Goal: Task Accomplishment & Management: Use online tool/utility

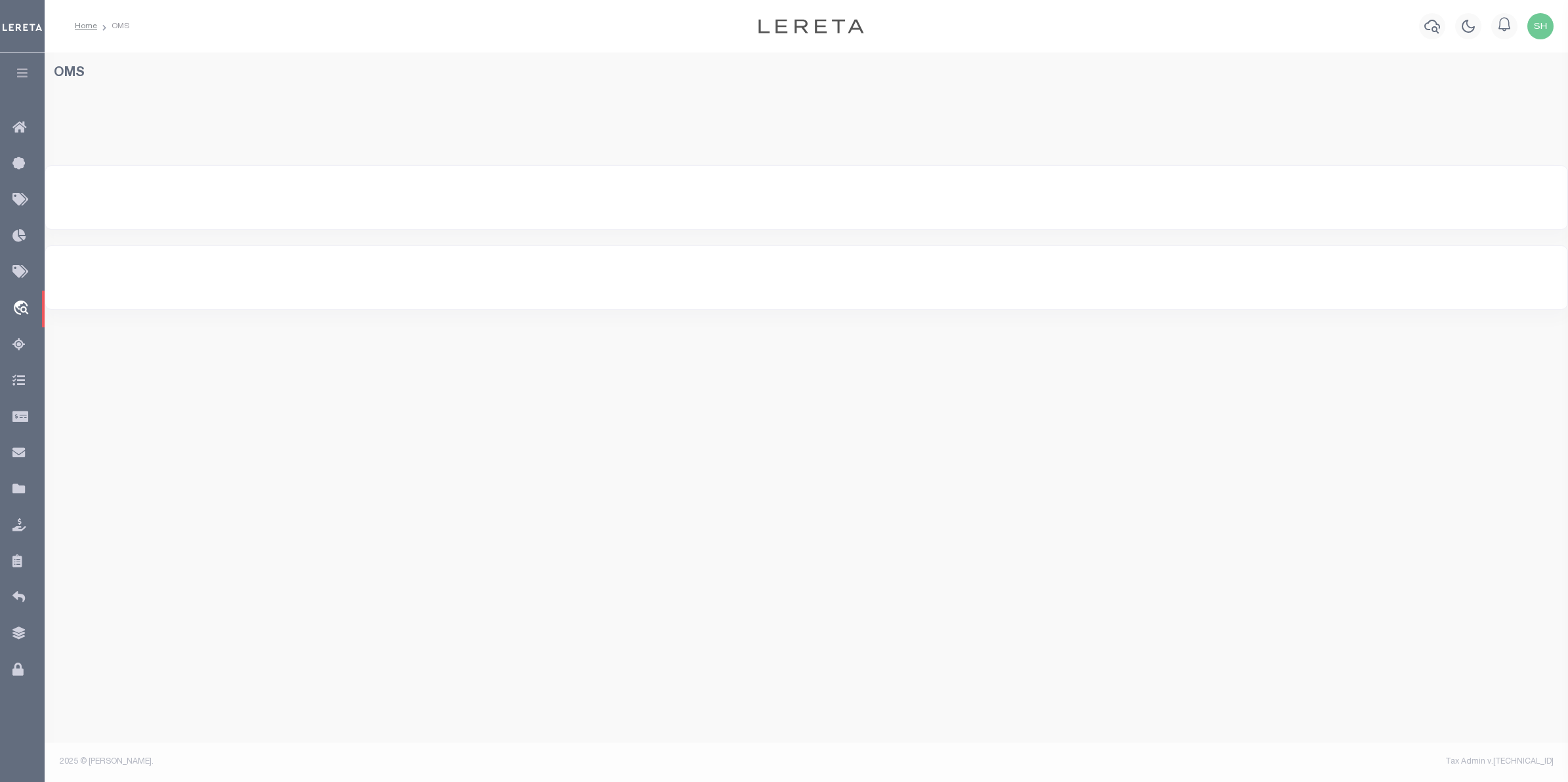
select select "200"
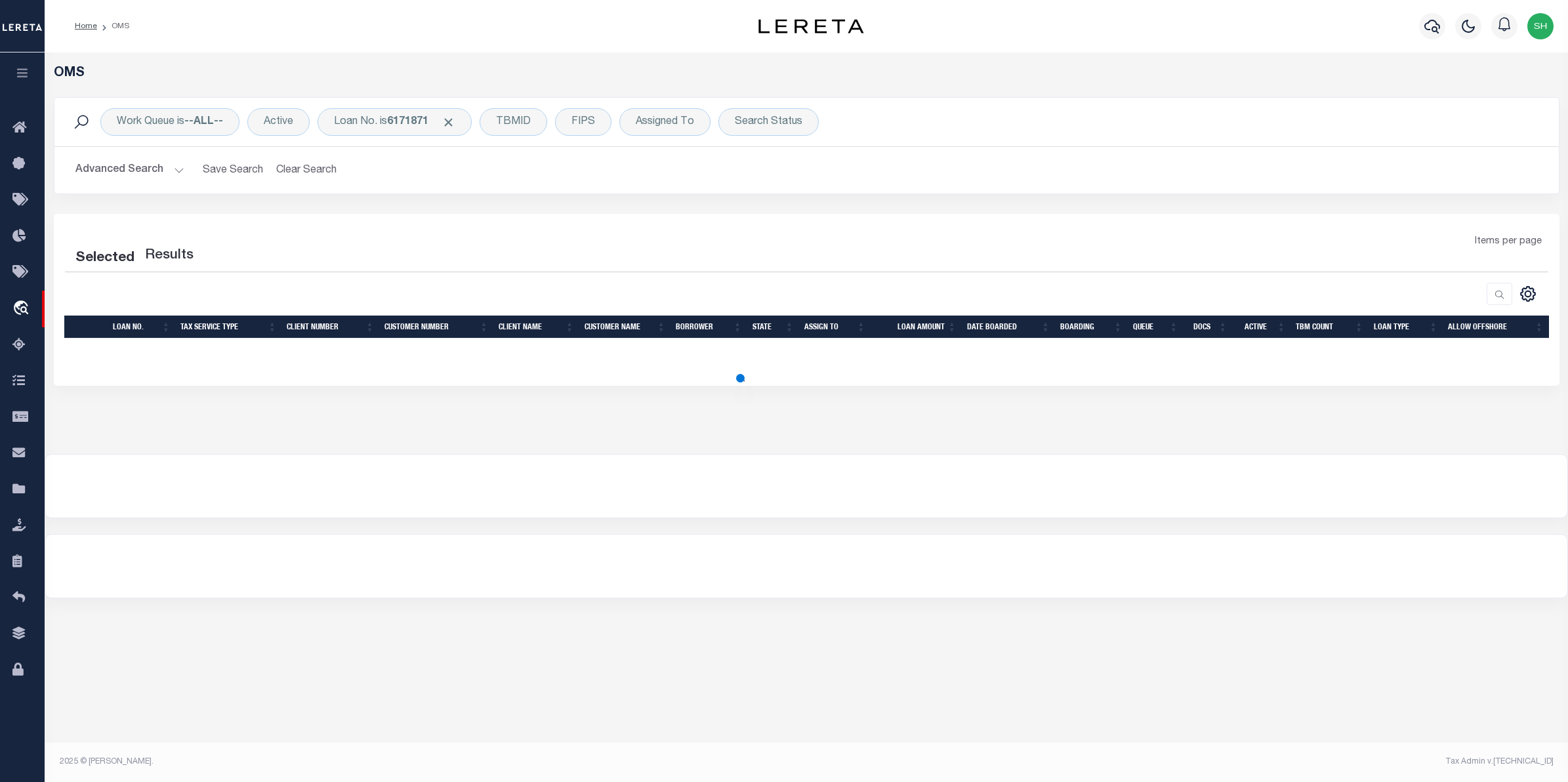
select select "200"
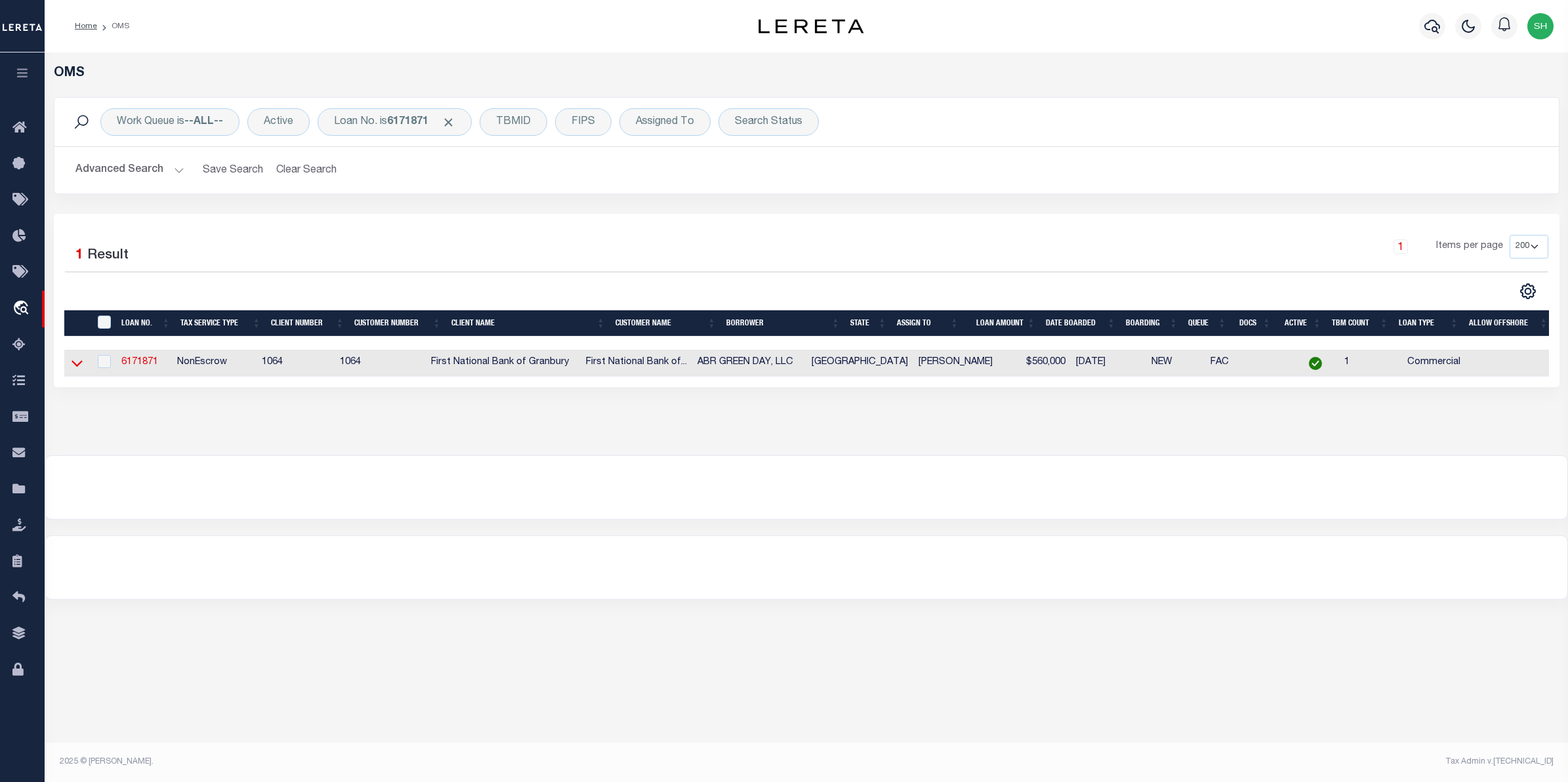
click at [77, 366] on icon at bounding box center [77, 363] width 11 height 14
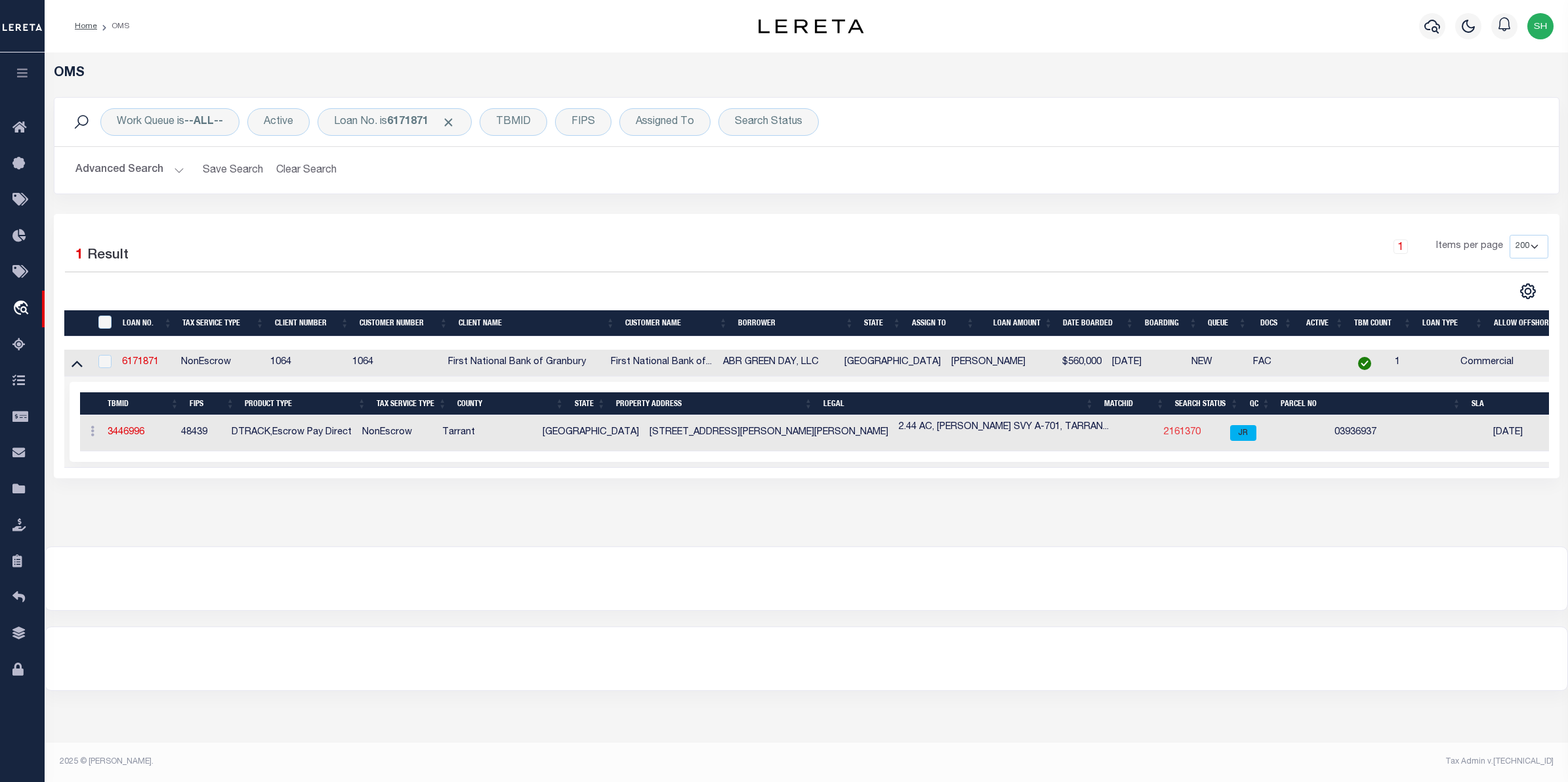
click at [1164, 435] on link "2161370" at bounding box center [1182, 432] width 36 height 9
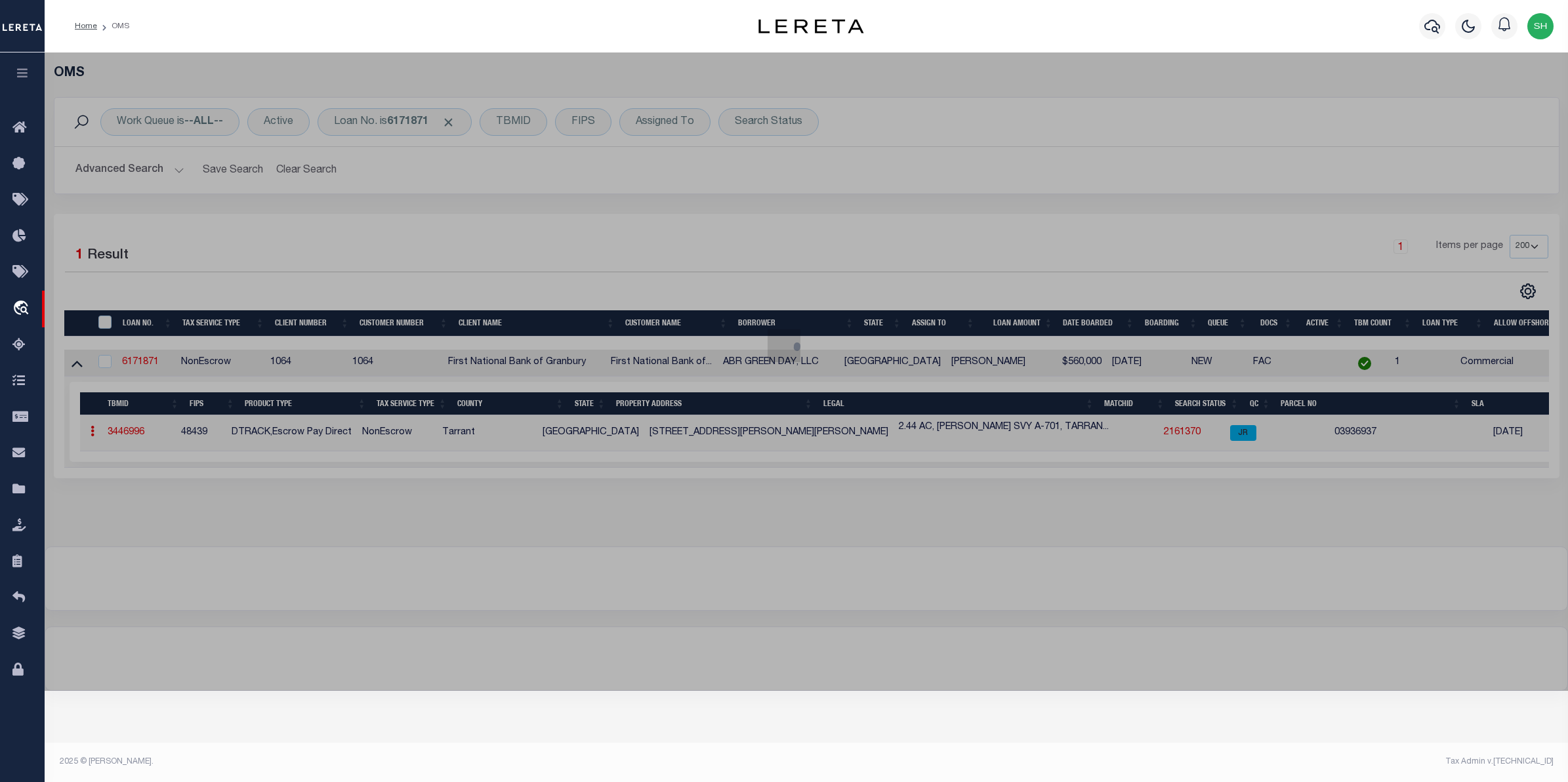
checkbox input "false"
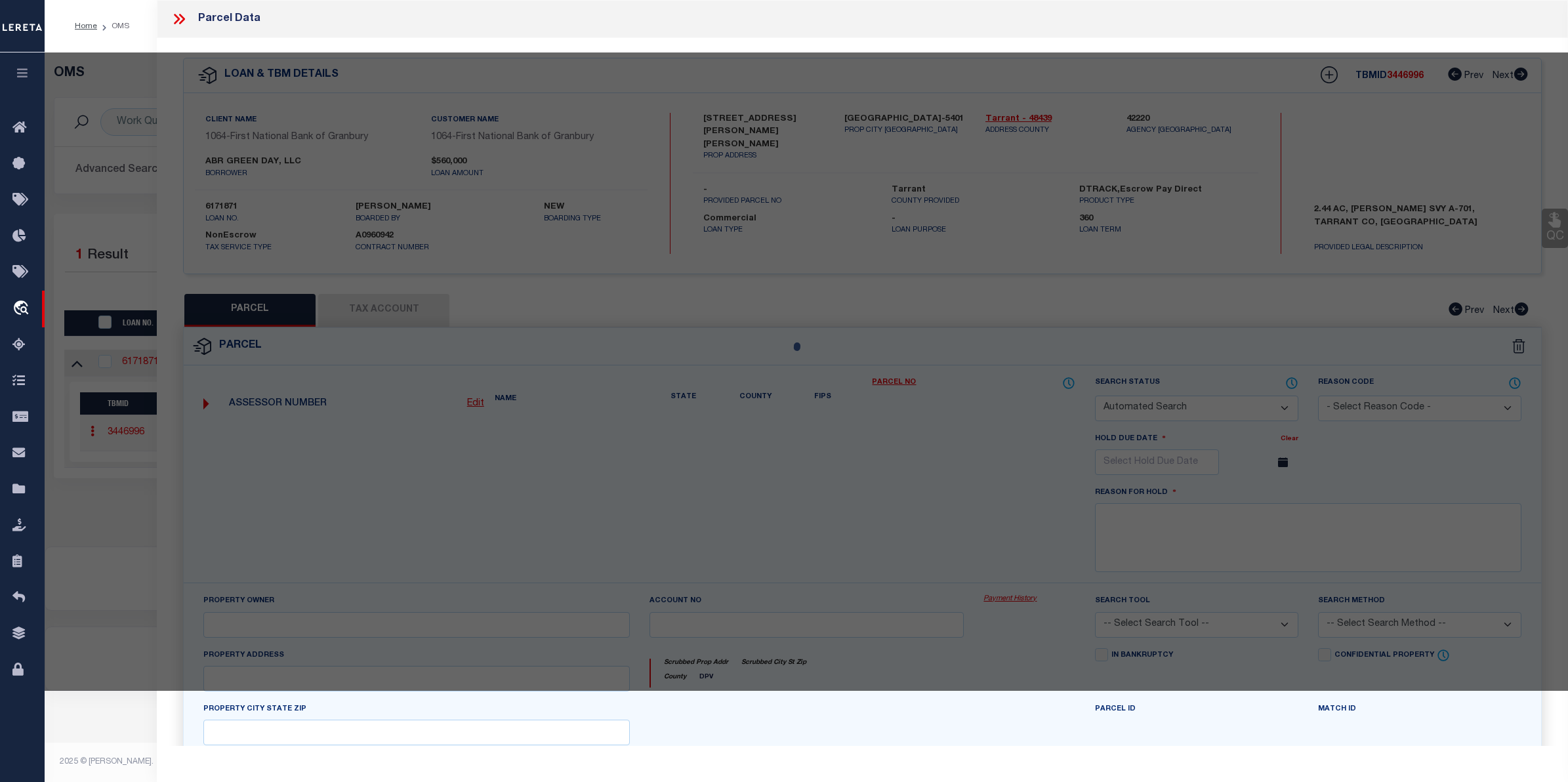
select select "JR"
type input "ABR GREEN DAY LLC"
select select "AGW"
select select "LEG"
type input "[STREET_ADDRESS][PERSON_NAME][PERSON_NAME]"
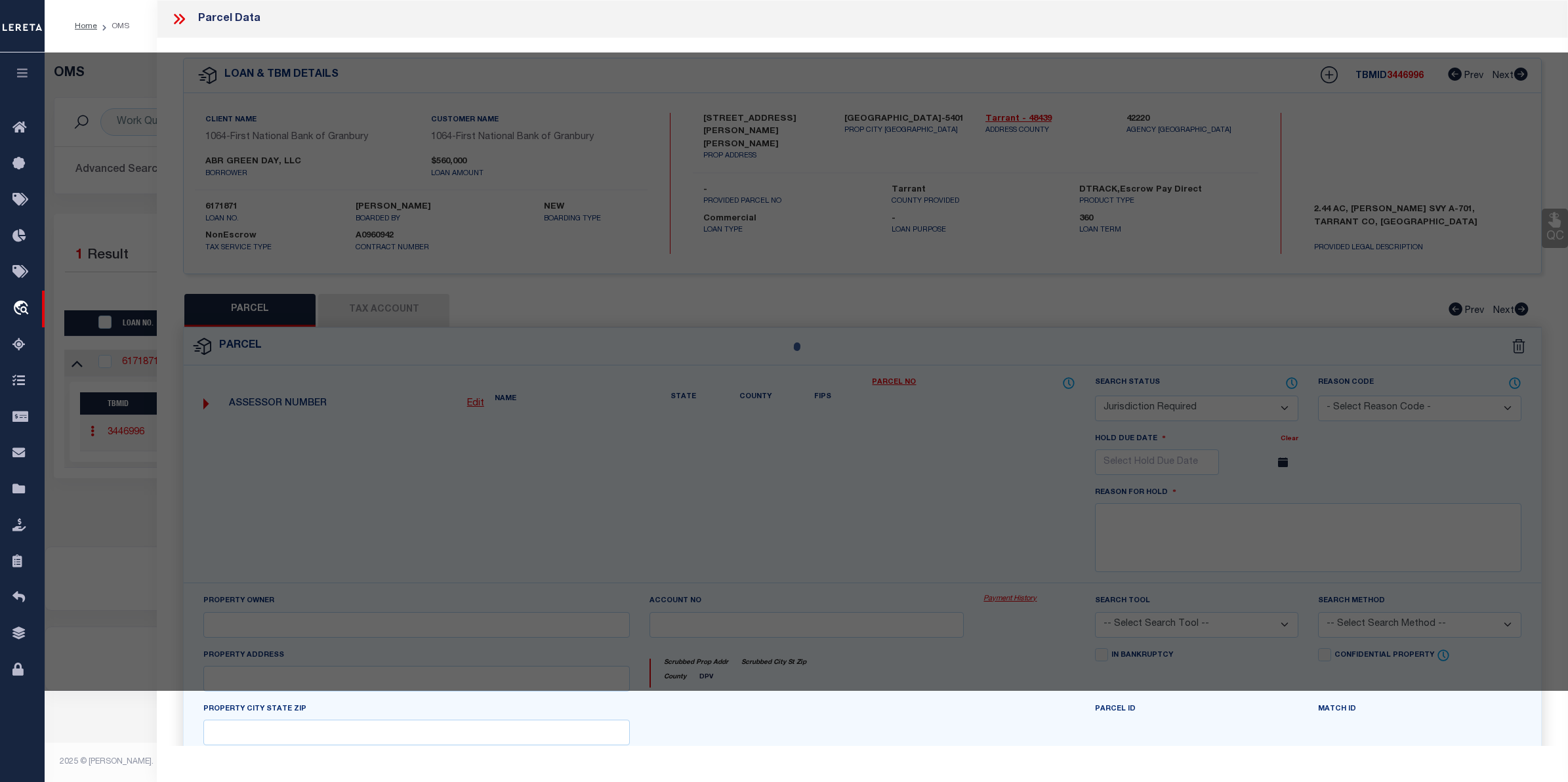
type input "[GEOGRAPHIC_DATA]-5401"
type textarea "[PERSON_NAME] SURVEY Abstract 701 Tract 7P ABST 701 TRS 7P & 7Q"
type textarea "Parker county tax agency is not listed in jurisdiction list. Completed as per s…"
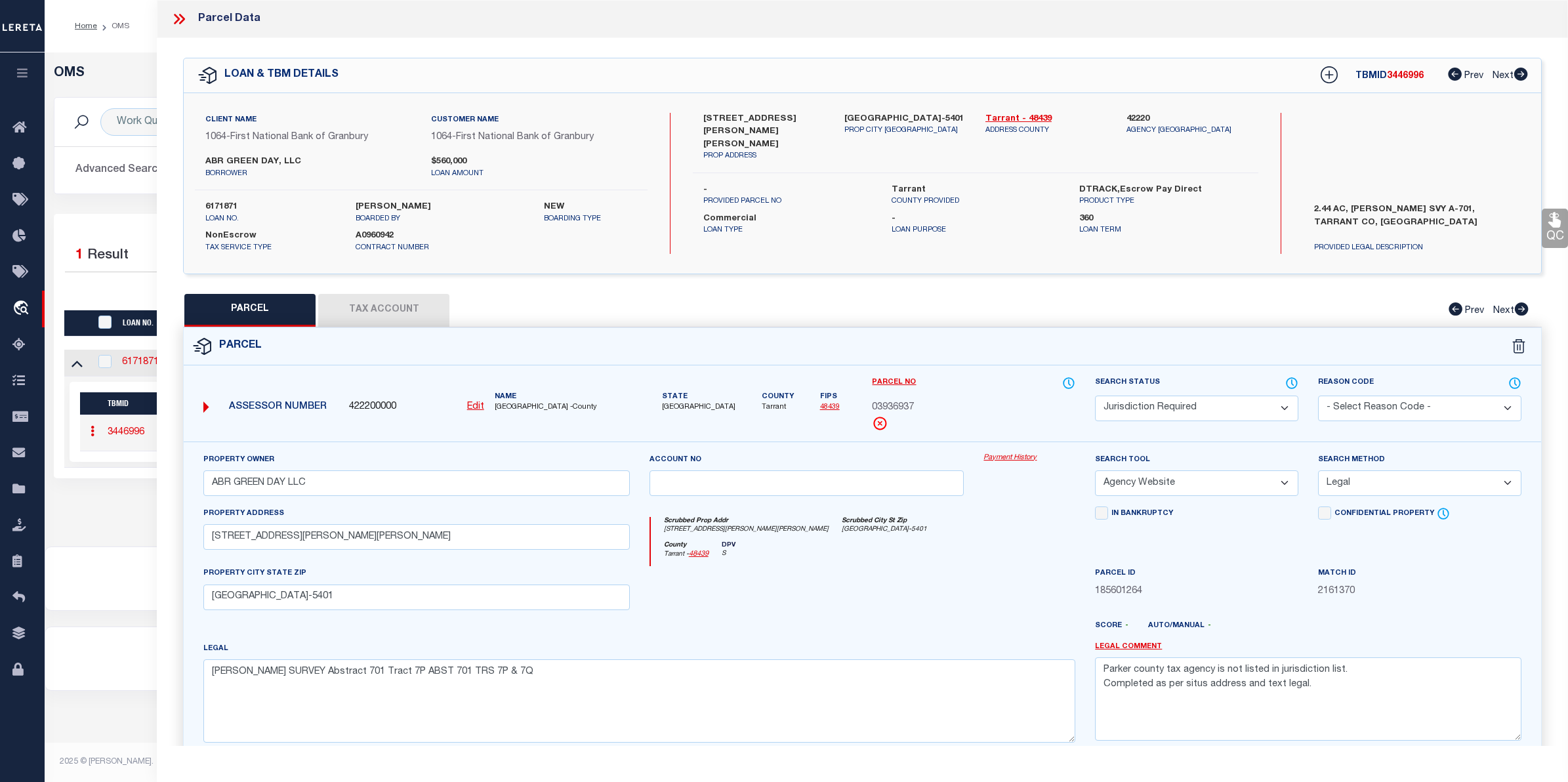
click at [1024, 456] on link "Payment History" at bounding box center [1029, 458] width 92 height 11
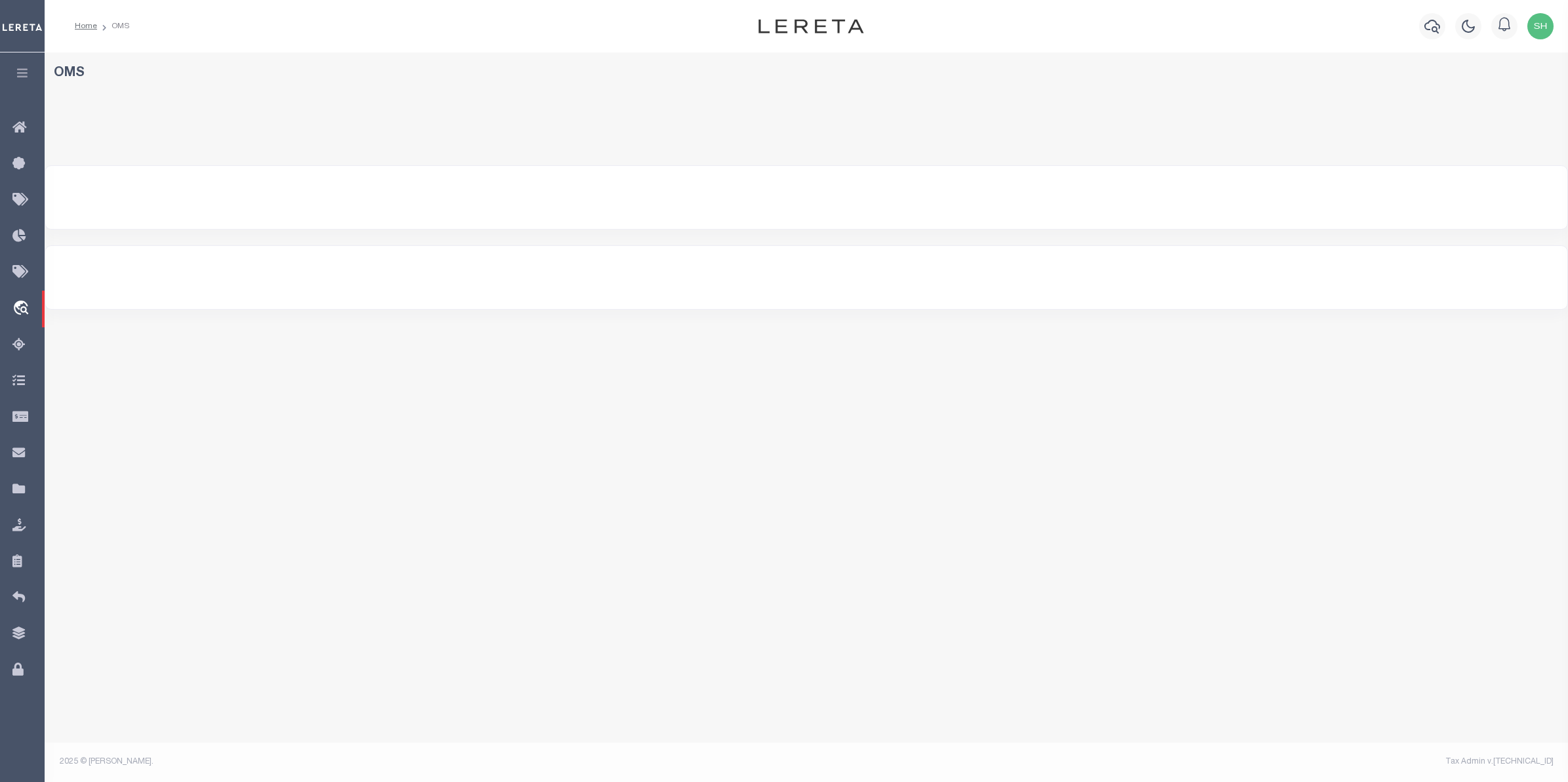
select select "200"
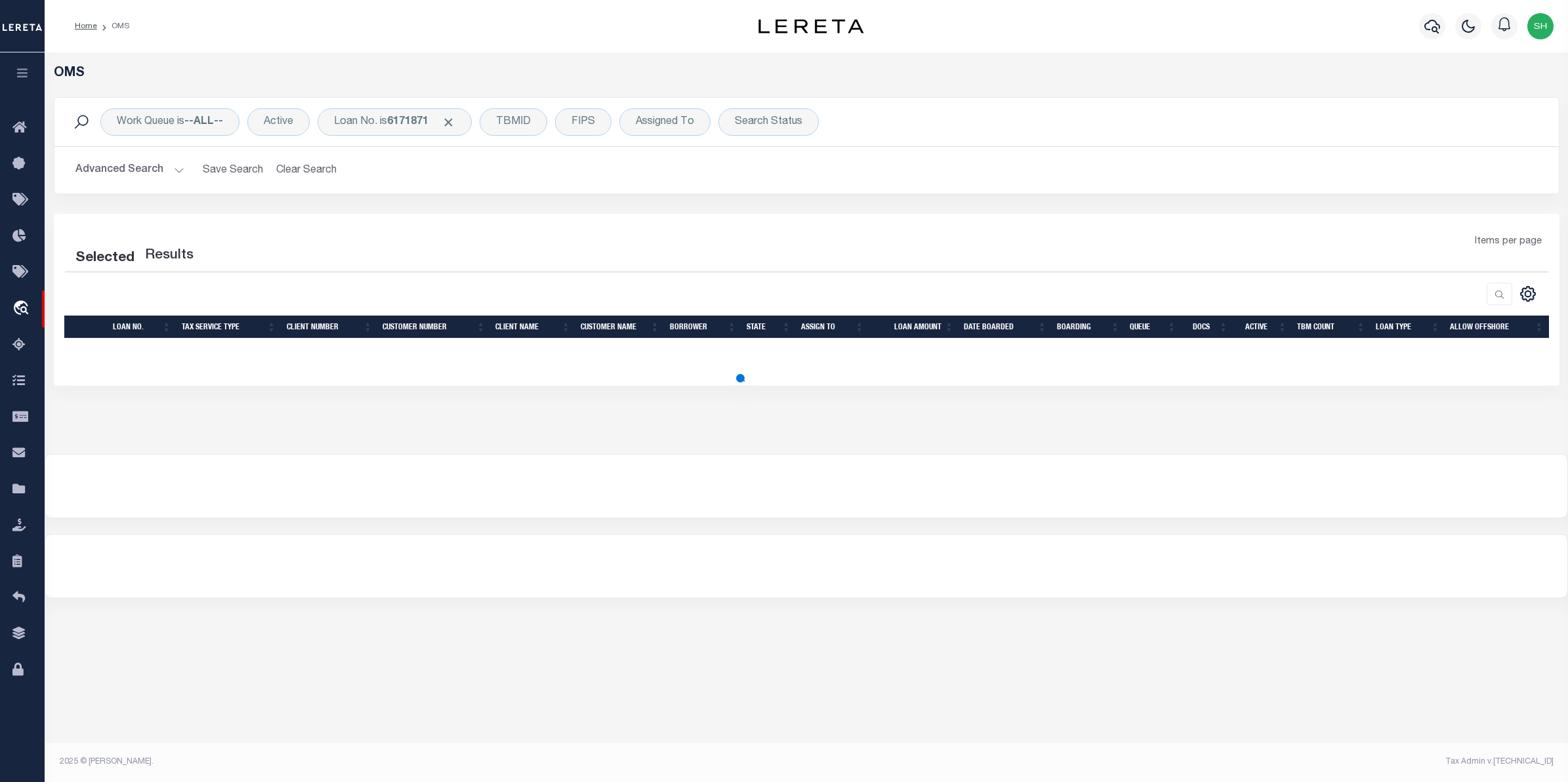
select select "200"
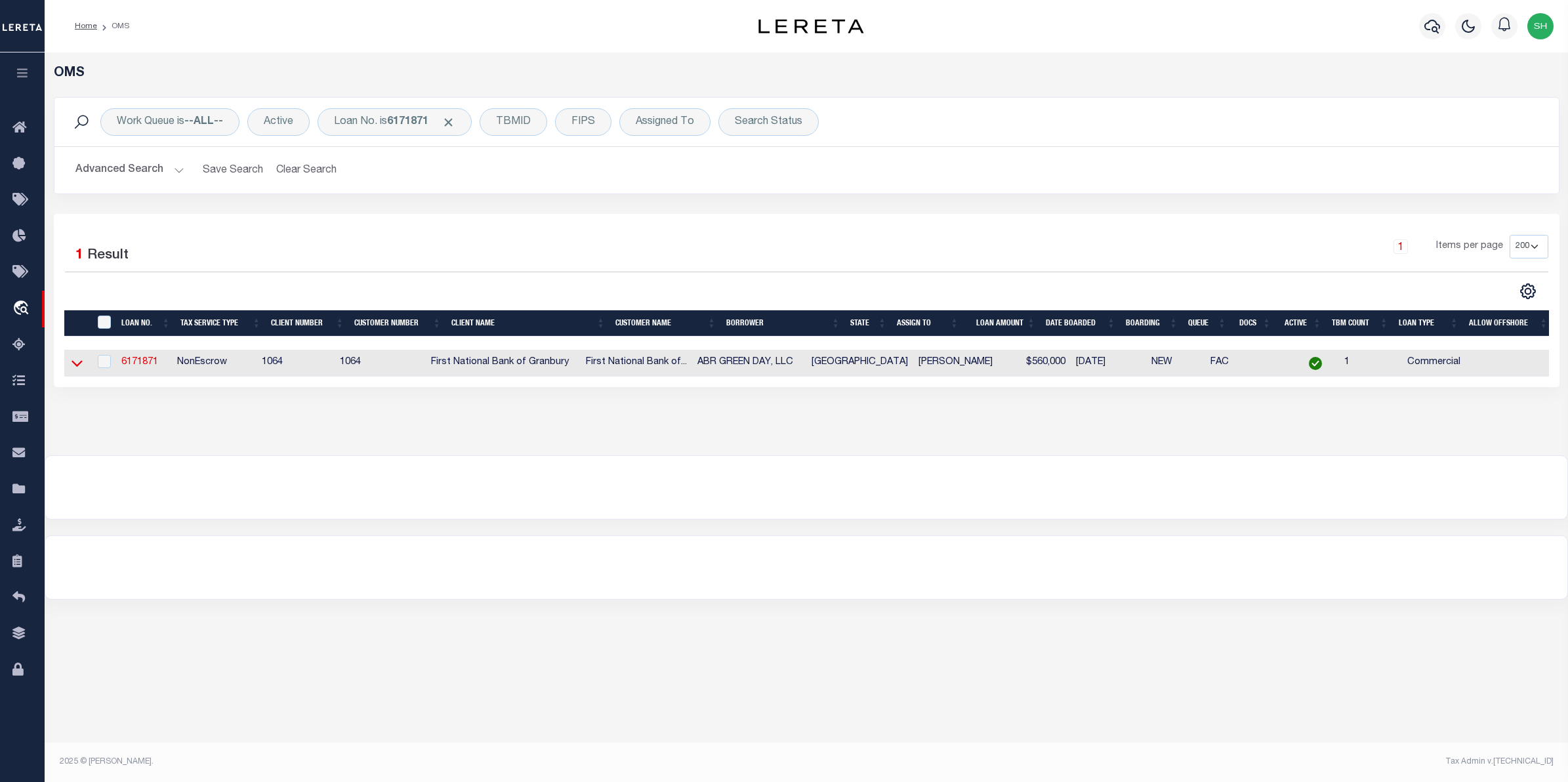
click at [79, 363] on icon at bounding box center [77, 363] width 11 height 14
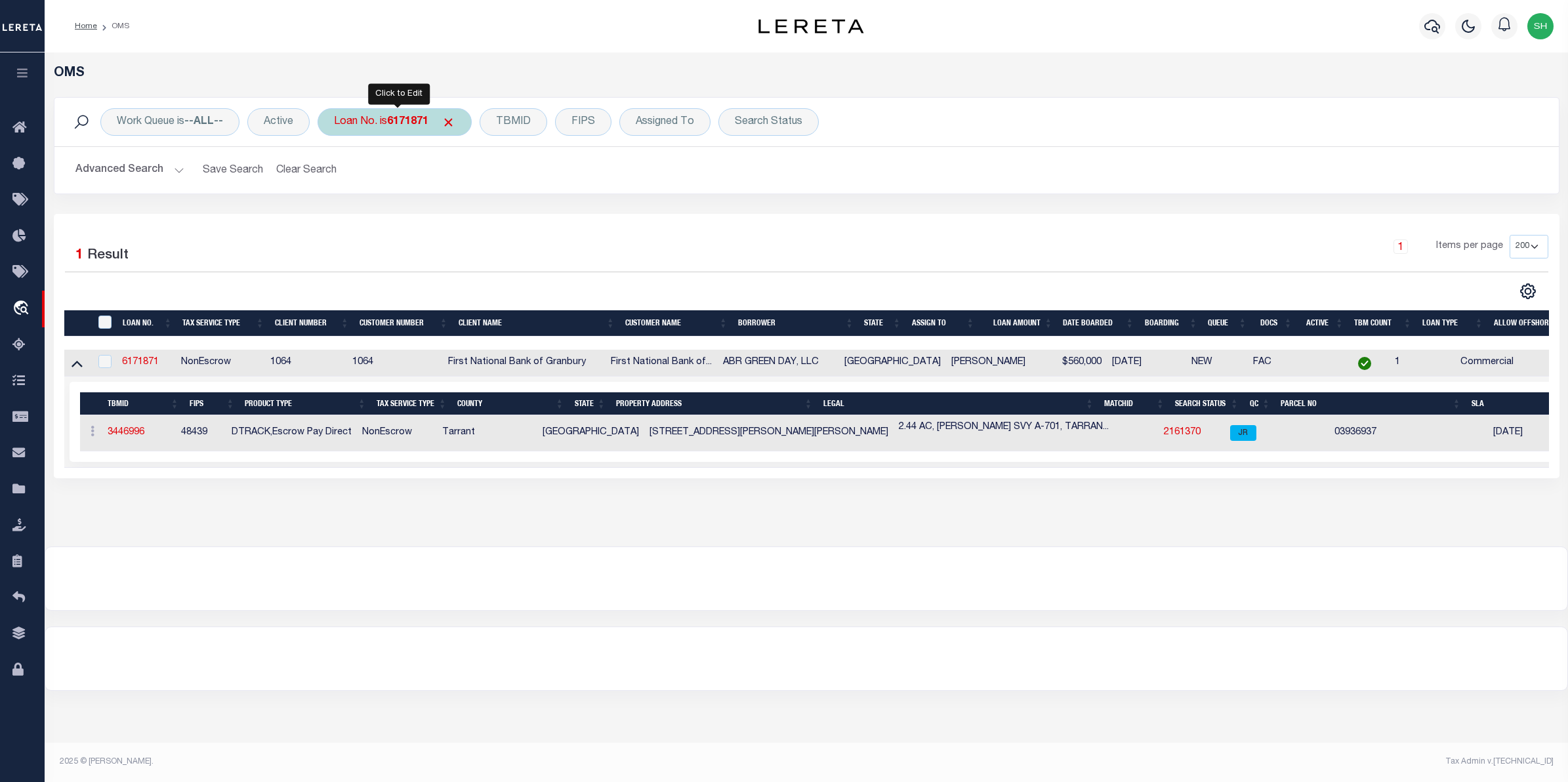
click at [361, 131] on div "Loan No. is 6171871" at bounding box center [394, 122] width 154 height 28
type input "5606523"
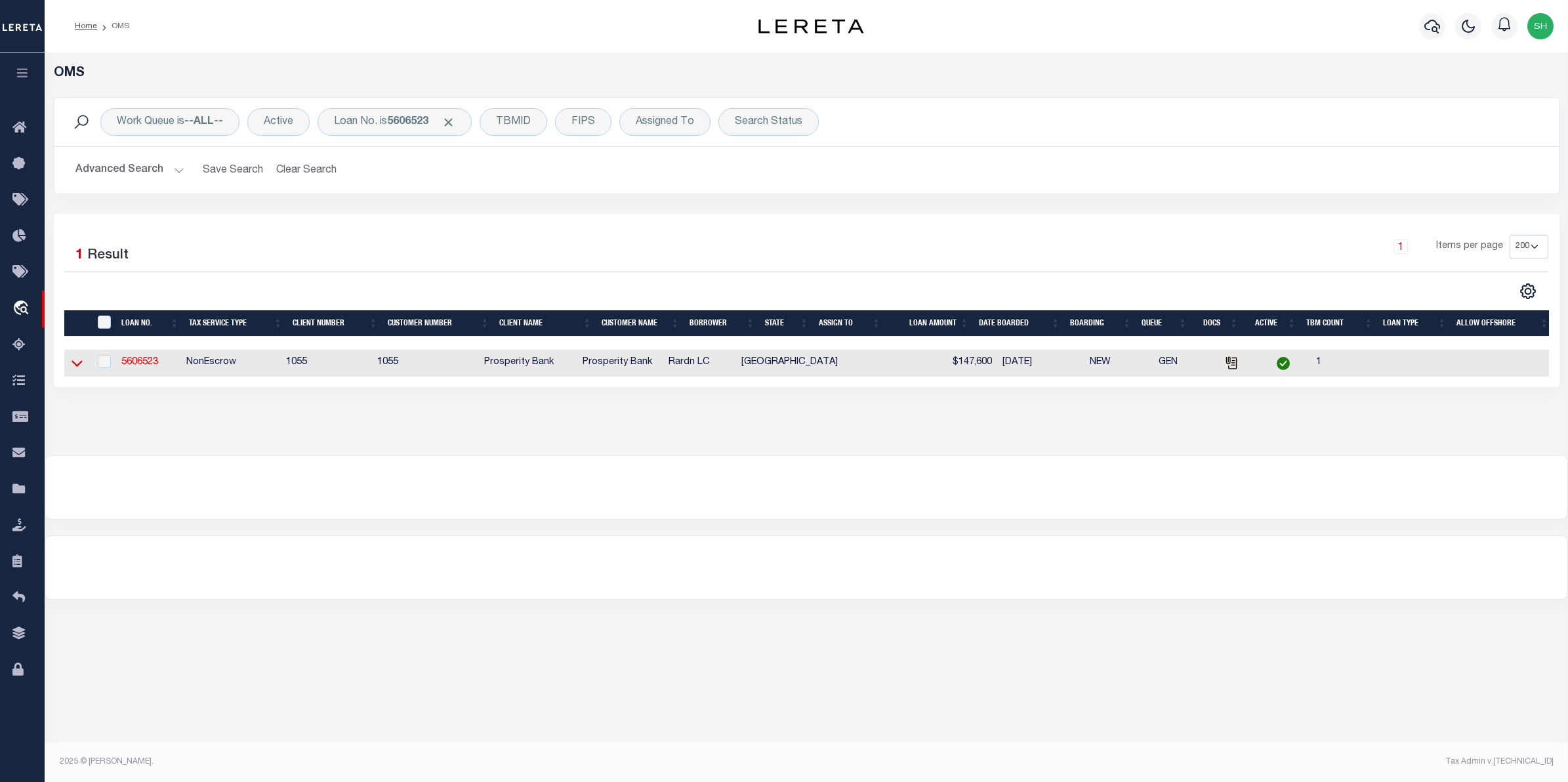
click at [79, 363] on icon at bounding box center [77, 363] width 11 height 14
